Goal: Navigation & Orientation: Find specific page/section

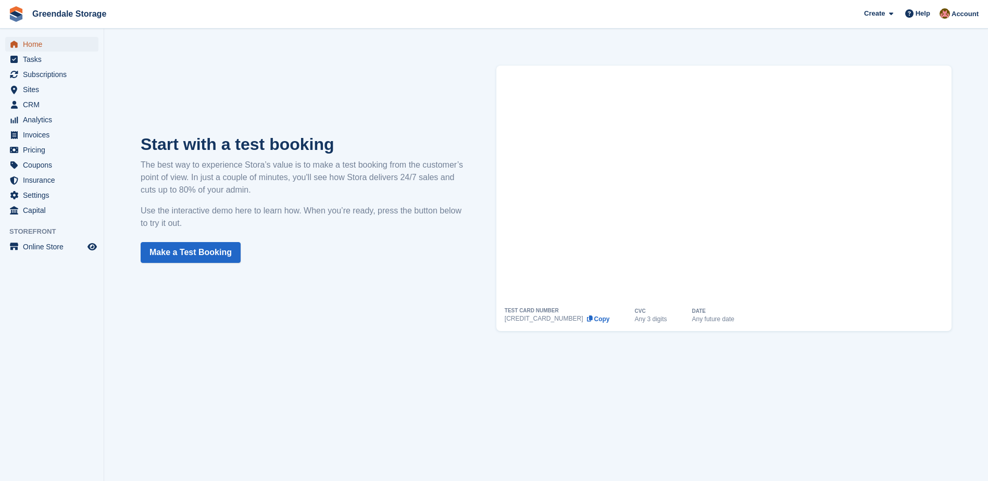
click at [34, 43] on span "Home" at bounding box center [54, 44] width 63 height 15
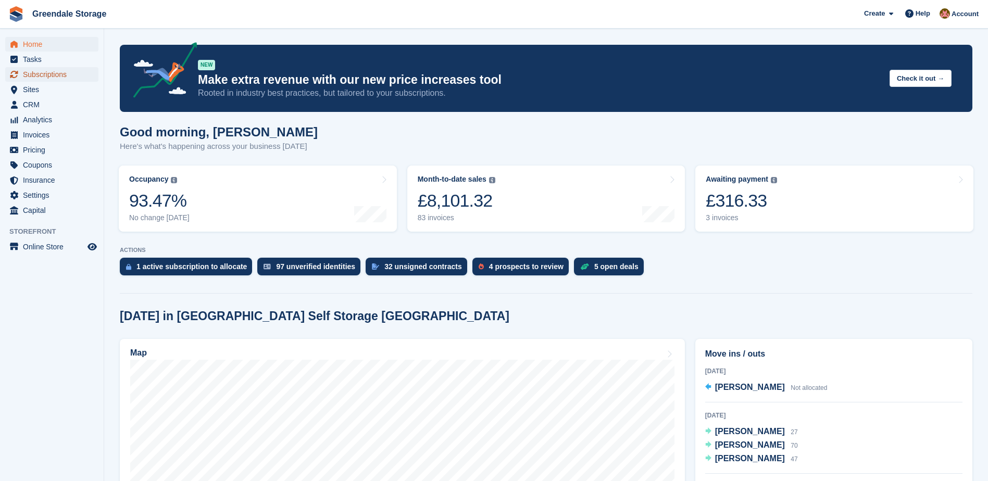
click at [38, 77] on span "Subscriptions" at bounding box center [54, 74] width 63 height 15
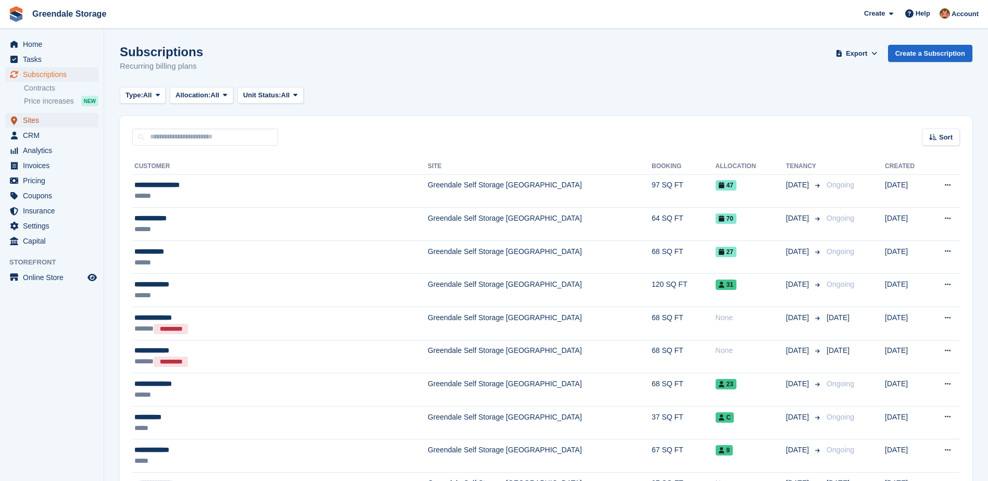
click at [34, 119] on span "Sites" at bounding box center [54, 120] width 63 height 15
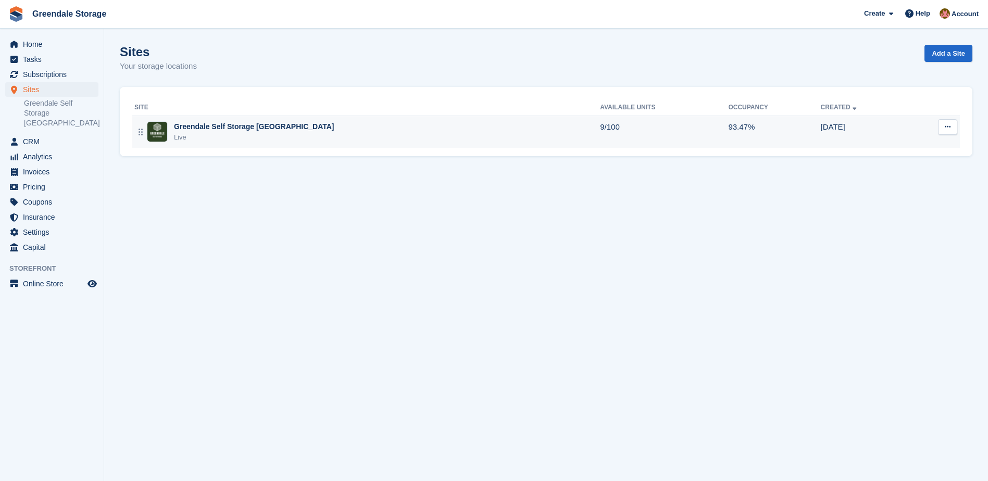
click at [356, 126] on div "Greendale Self Storage Clitheroe Live" at bounding box center [367, 131] width 466 height 21
click at [600, 130] on td "9/100" at bounding box center [664, 132] width 128 height 32
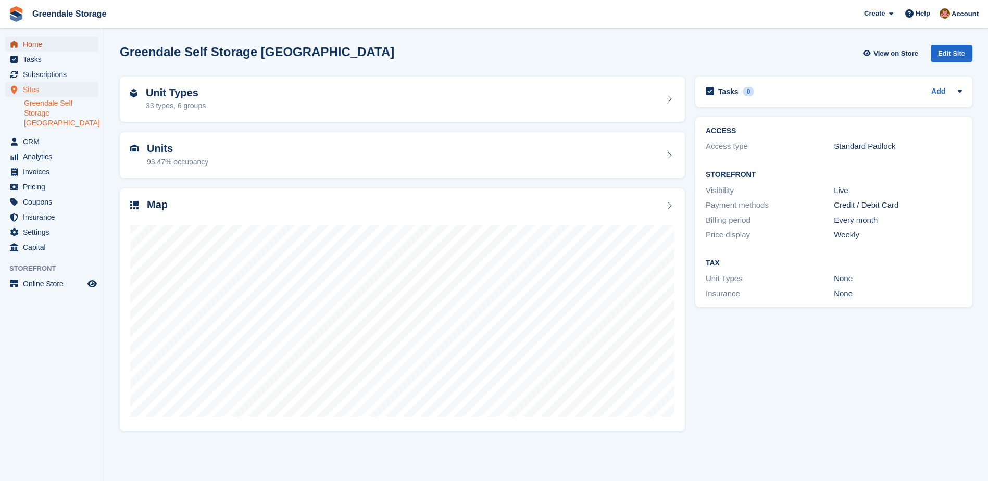
click at [40, 48] on span "Home" at bounding box center [54, 44] width 63 height 15
